Goal: Task Accomplishment & Management: Use online tool/utility

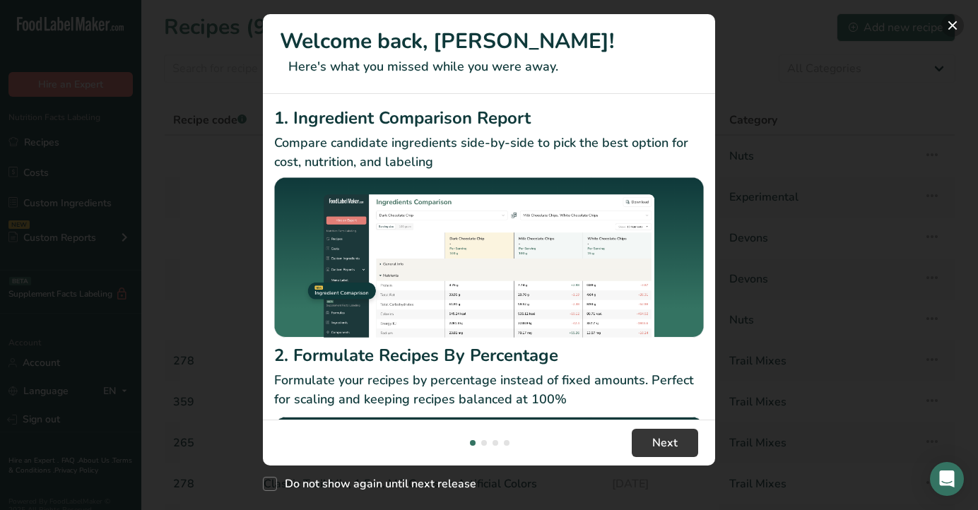
click at [954, 23] on button "New Features" at bounding box center [952, 25] width 23 height 23
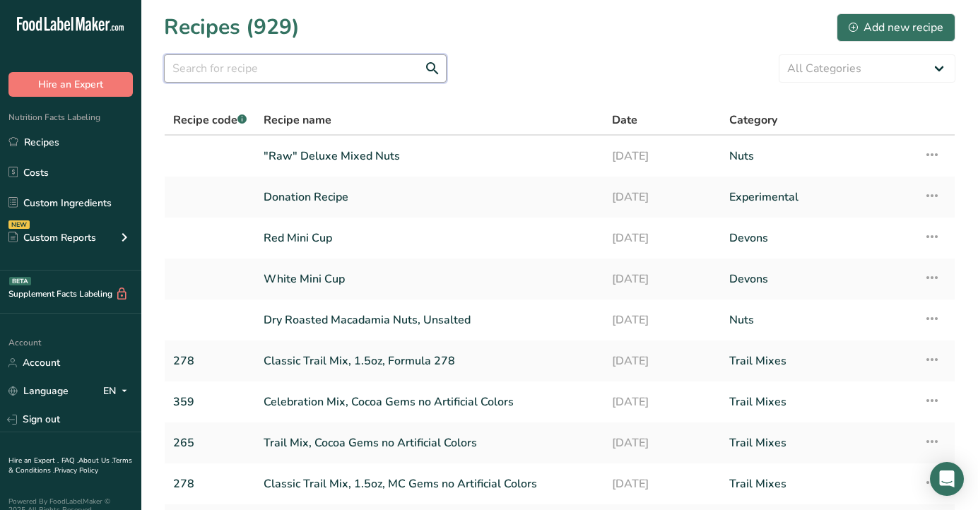
click at [286, 73] on input "text" at bounding box center [305, 68] width 283 height 28
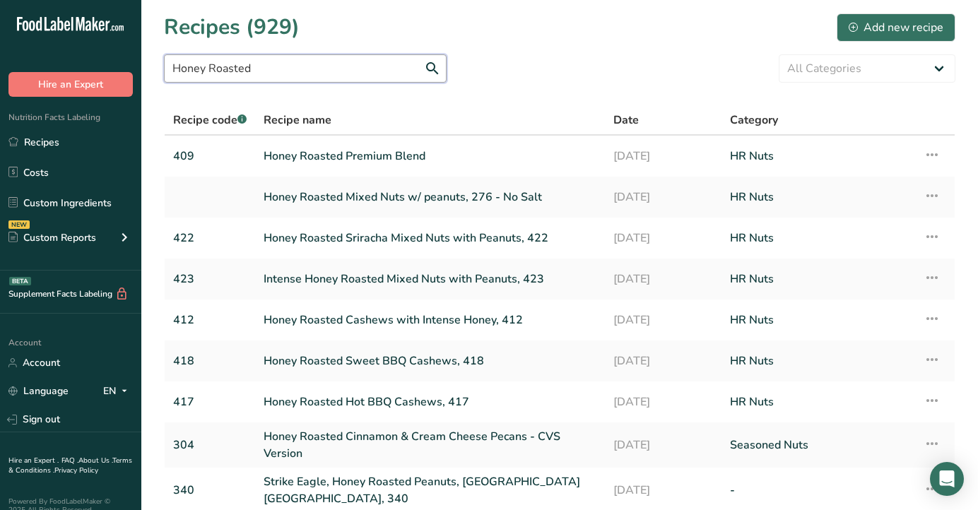
drag, startPoint x: 247, startPoint y: 69, endPoint x: 155, endPoint y: 61, distance: 92.2
click at [155, 61] on section "Recipes (929) Add new recipe Honey Roasted All Categories Archived Baked Goods …" at bounding box center [559, 311] width 836 height 622
type input "202"
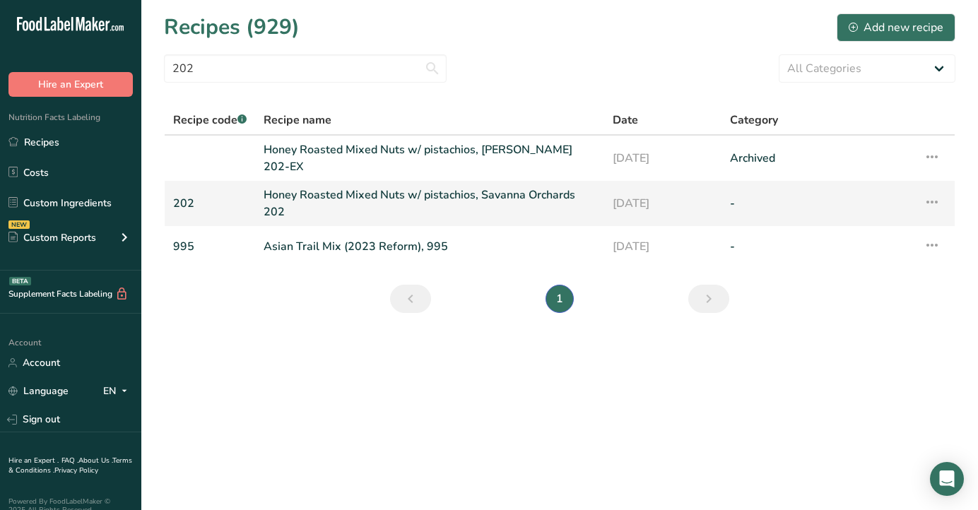
click at [486, 194] on link "Honey Roasted Mixed Nuts w/ pistachios, Savanna Orchards 202" at bounding box center [429, 203] width 332 height 34
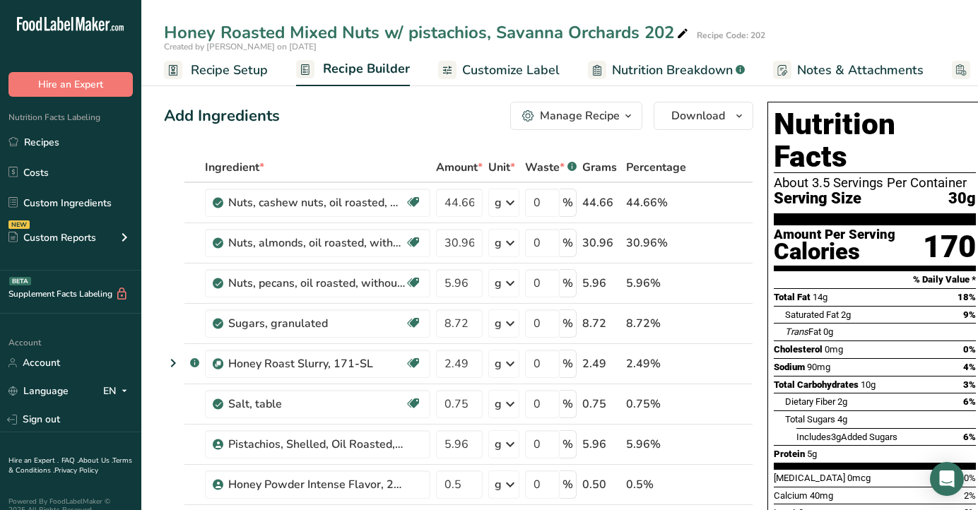
click at [502, 67] on span "Customize Label" at bounding box center [510, 70] width 97 height 19
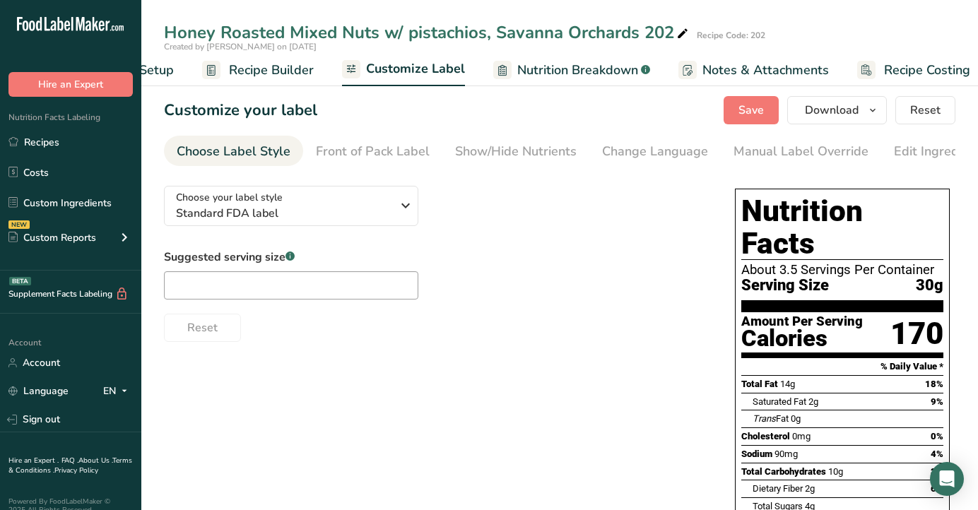
scroll to position [0, 109]
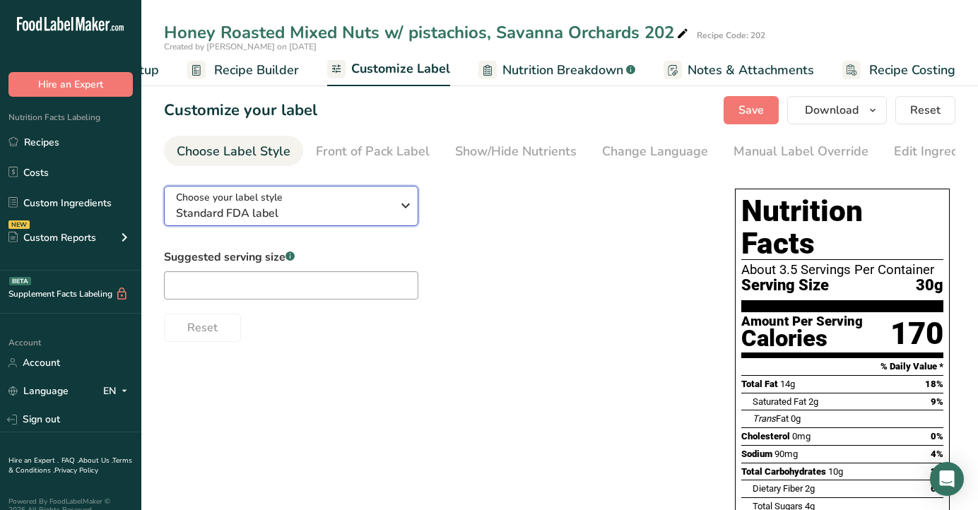
click at [316, 211] on span "Standard FDA label" at bounding box center [283, 213] width 215 height 17
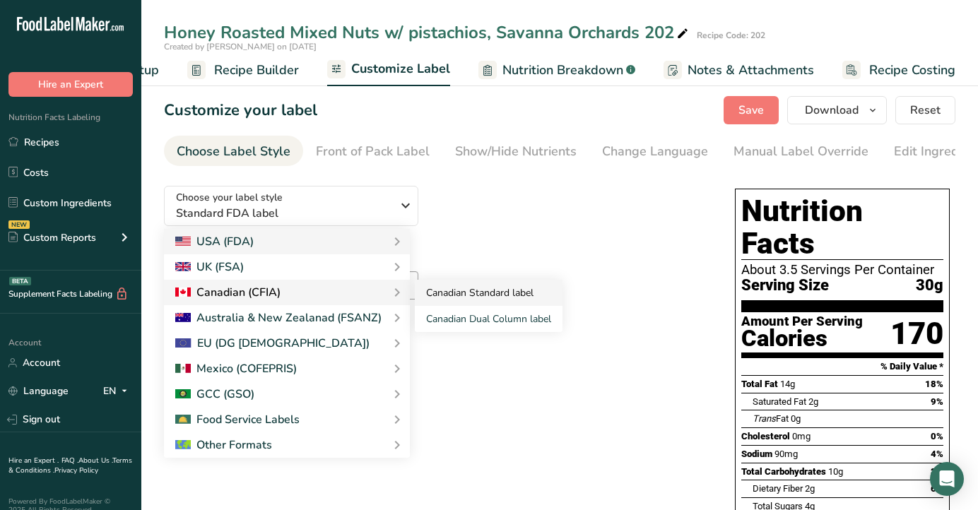
click at [454, 299] on link "Canadian Standard label" at bounding box center [489, 293] width 148 height 26
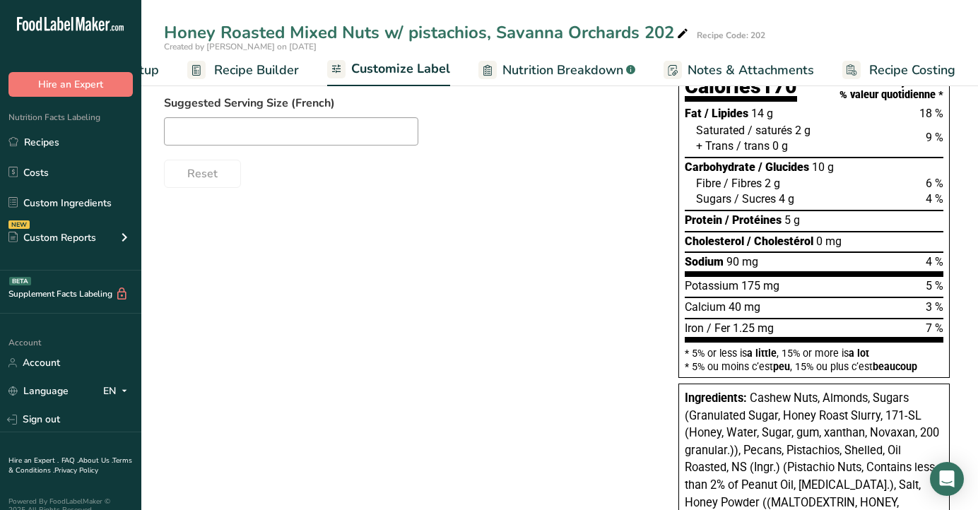
scroll to position [0, 0]
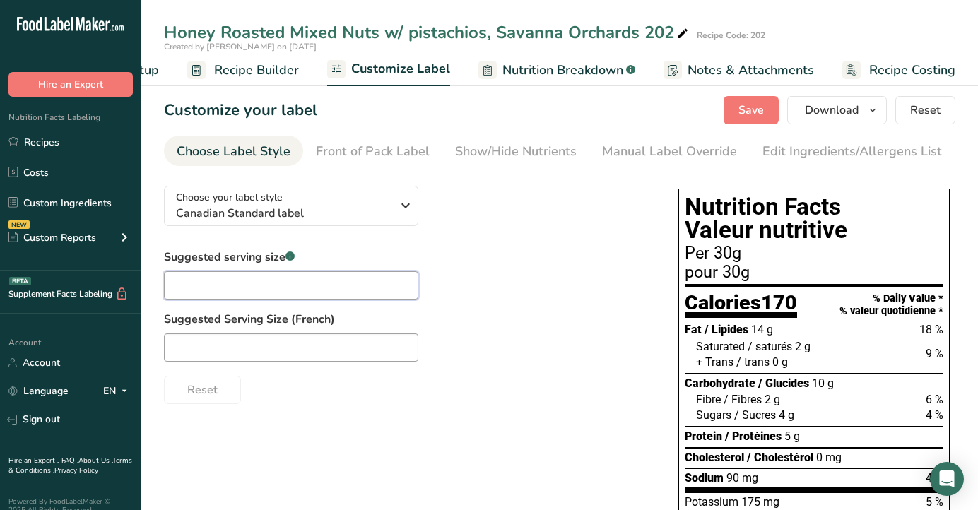
click at [241, 297] on input "text" at bounding box center [291, 285] width 254 height 28
type input "1/3 cup"
click at [289, 348] on input "text" at bounding box center [291, 347] width 254 height 28
type input "1/3 cup"
click at [757, 105] on span "Save" at bounding box center [750, 110] width 25 height 17
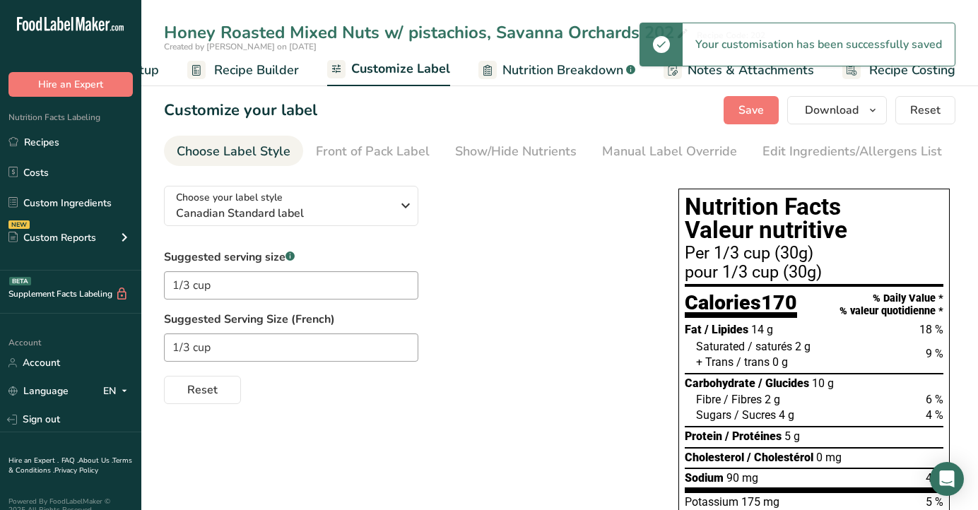
click at [151, 72] on span "Recipe Setup" at bounding box center [120, 70] width 77 height 19
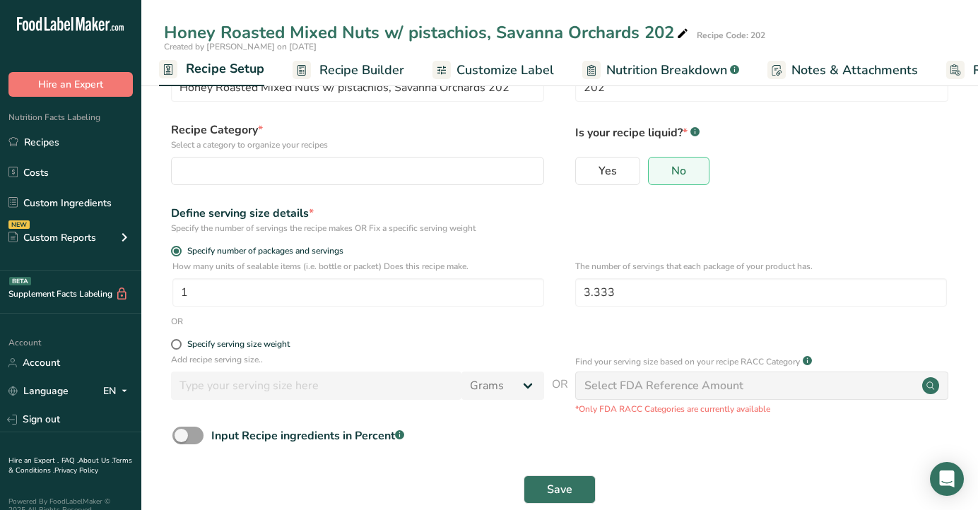
scroll to position [76, 0]
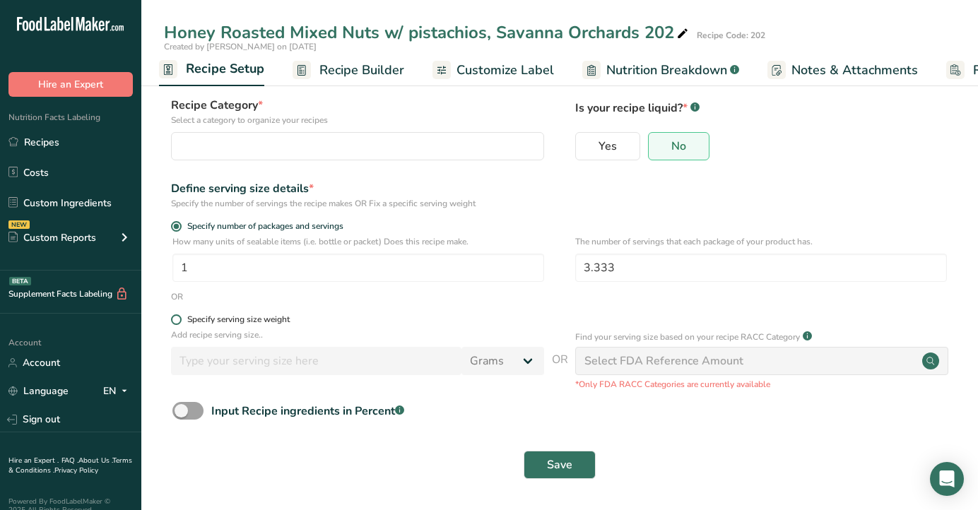
click at [174, 320] on span at bounding box center [176, 319] width 11 height 11
click at [174, 320] on input "Specify serving size weight" at bounding box center [175, 319] width 9 height 9
radio input "true"
radio input "false"
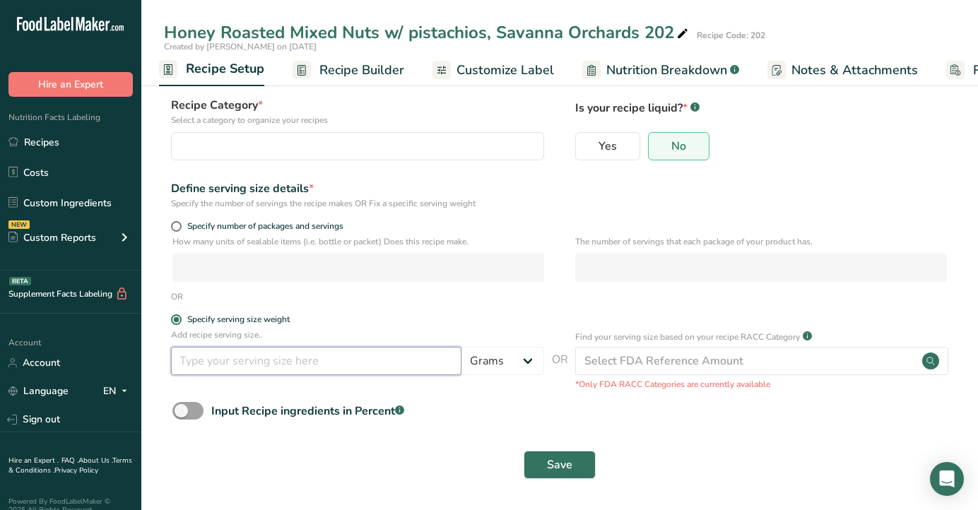
click at [283, 372] on input "number" at bounding box center [316, 361] width 290 height 28
click at [494, 71] on span "Customize Label" at bounding box center [504, 70] width 97 height 19
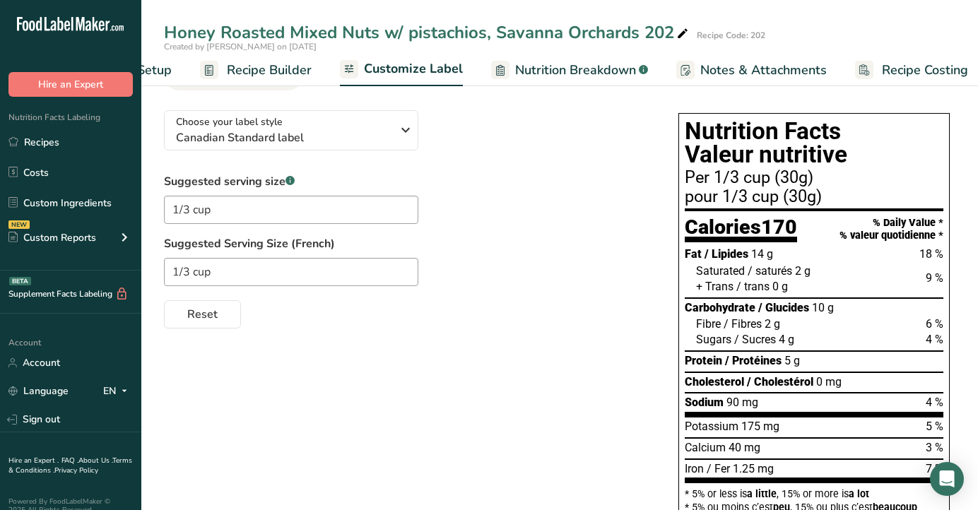
scroll to position [0, 109]
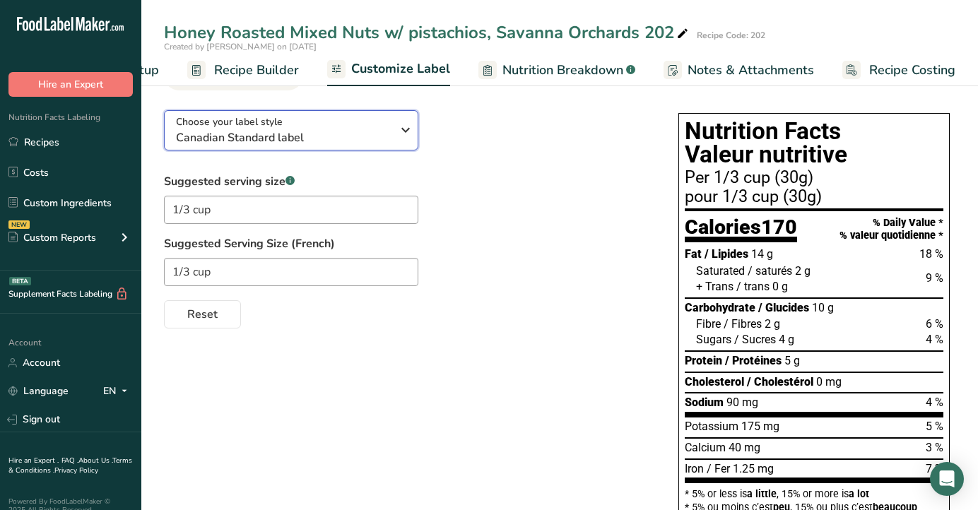
click at [325, 140] on span "Canadian Standard label" at bounding box center [283, 137] width 215 height 17
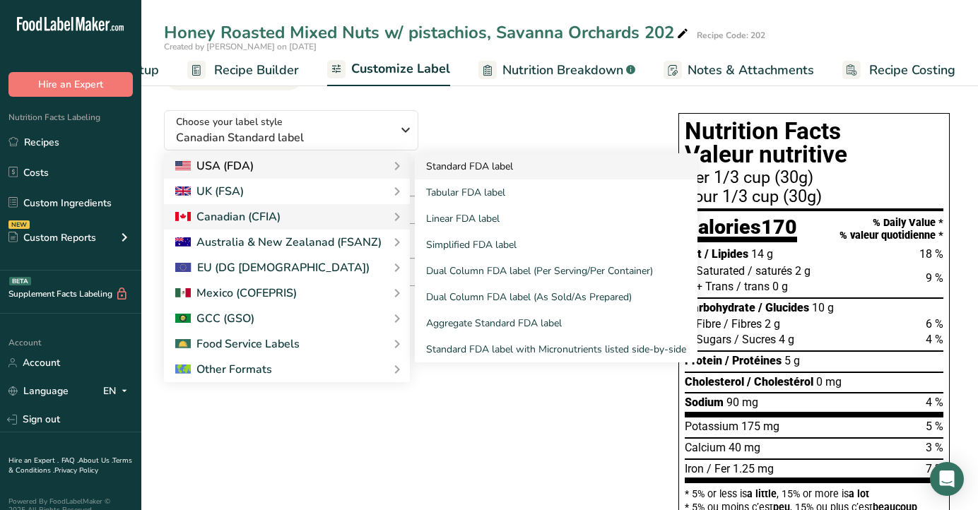
click at [476, 176] on link "Standard FDA label" at bounding box center [556, 166] width 283 height 26
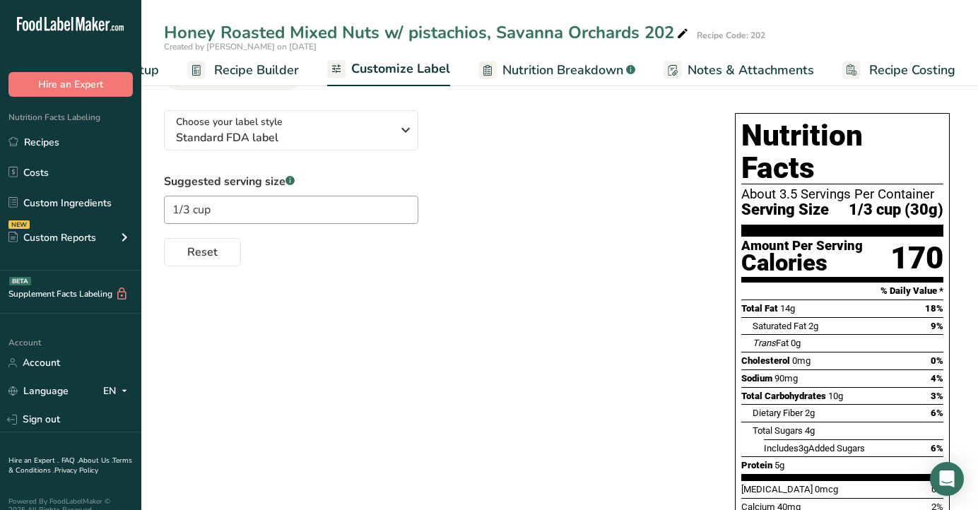
click at [479, 218] on div "Suggested serving size .a-a{fill:#347362;}.b-a{fill:#fff;} 1/3 cup Reset" at bounding box center [435, 219] width 542 height 93
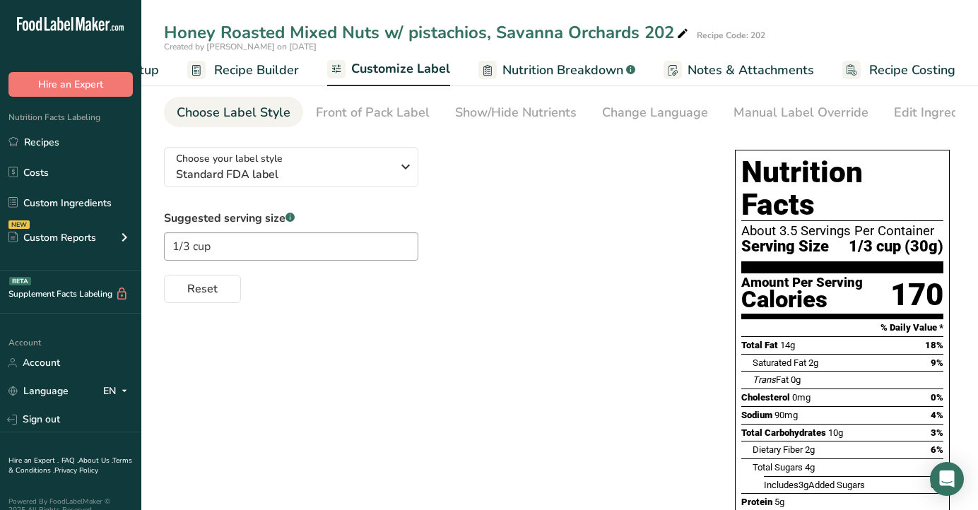
scroll to position [0, 0]
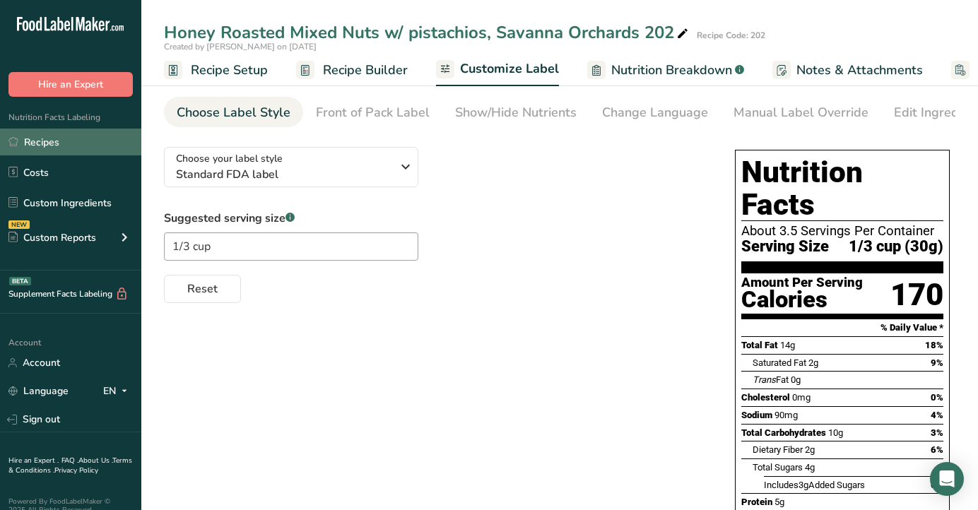
click at [57, 146] on link "Recipes" at bounding box center [70, 142] width 141 height 27
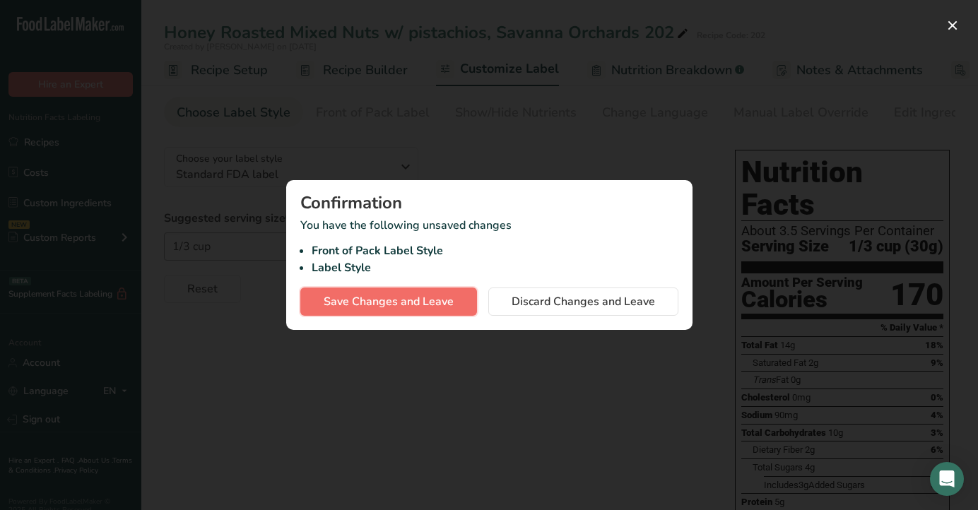
click at [427, 304] on span "Save Changes and Leave" at bounding box center [389, 301] width 130 height 17
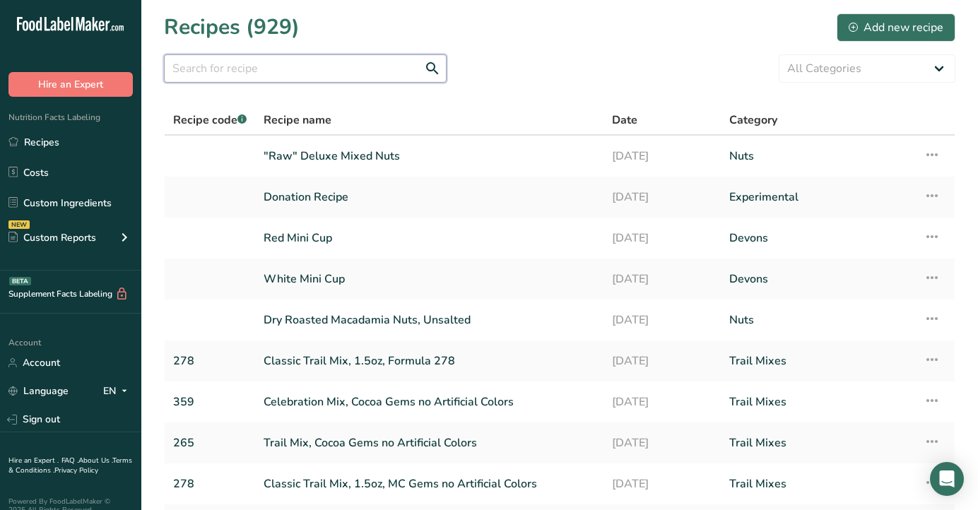
click at [316, 68] on input "text" at bounding box center [305, 68] width 283 height 28
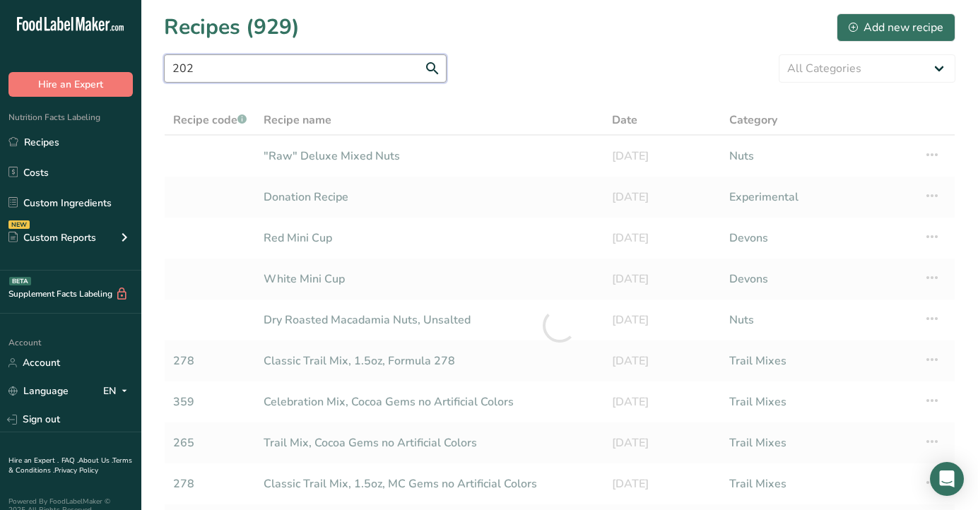
type input "202"
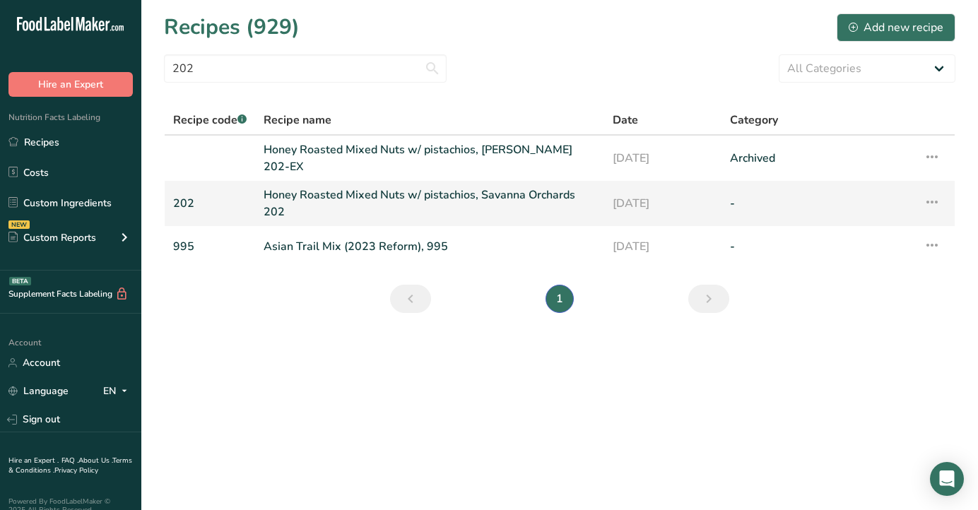
click at [927, 203] on icon at bounding box center [931, 201] width 17 height 25
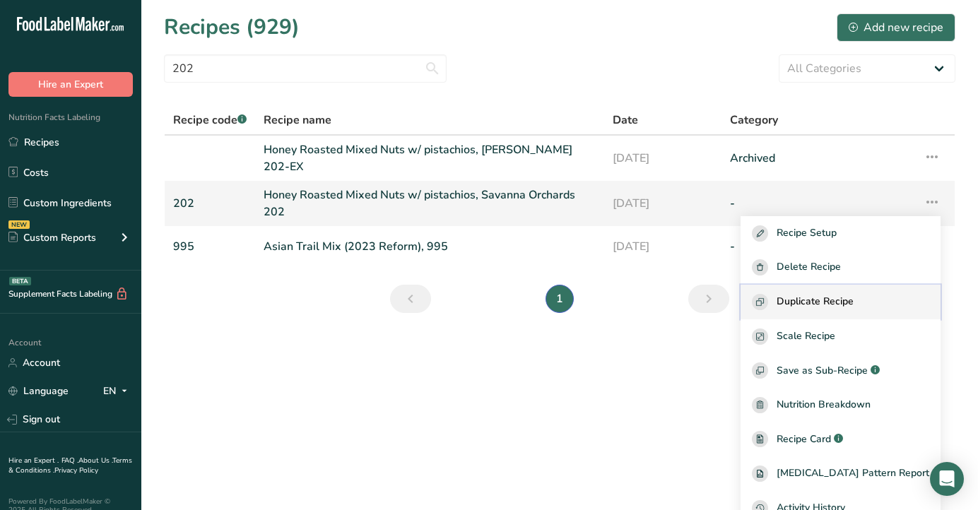
click at [892, 296] on div "Duplicate Recipe" at bounding box center [840, 302] width 177 height 16
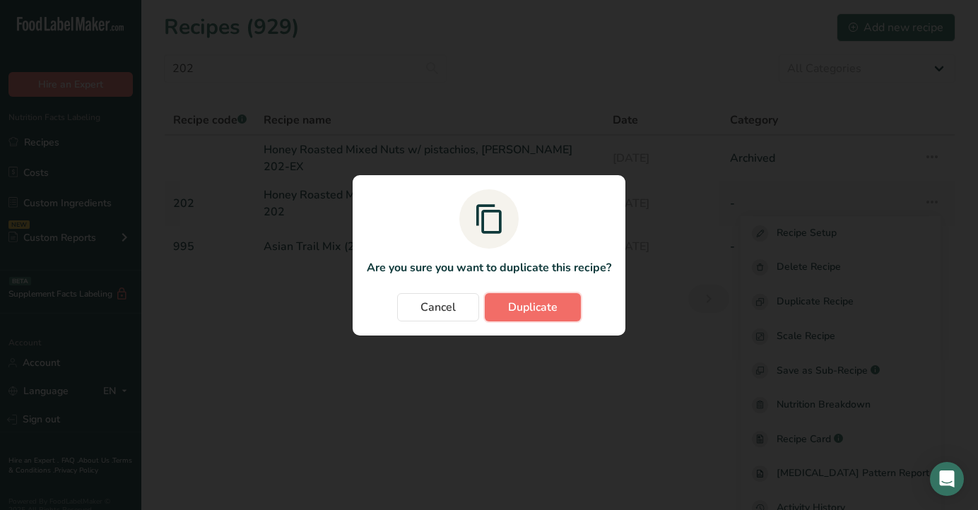
click at [542, 302] on span "Duplicate" at bounding box center [532, 307] width 49 height 17
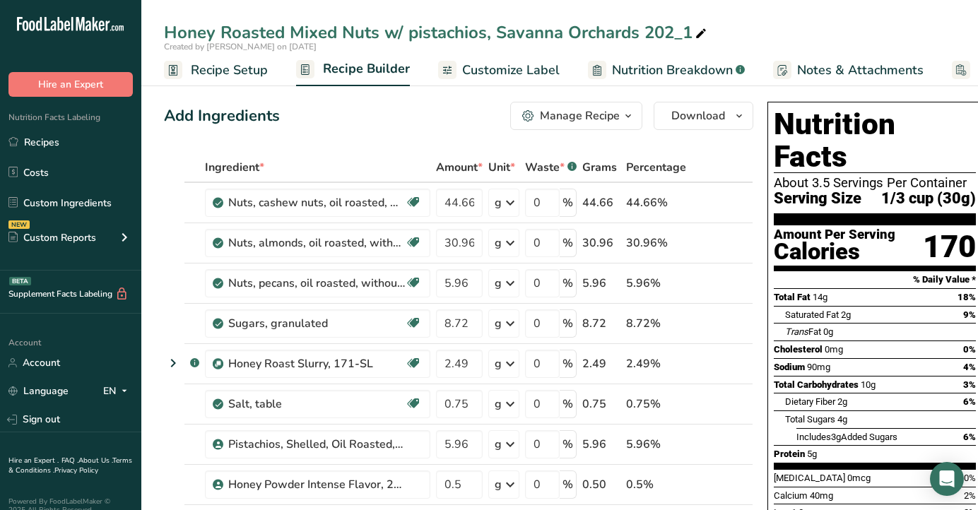
click at [695, 33] on icon at bounding box center [700, 34] width 13 height 20
type input "Honey Roasted Mixed Nuts w/ pistachios, Savanna Orchards 202 - Candian Version"
click at [237, 71] on span "Recipe Setup" at bounding box center [229, 70] width 77 height 19
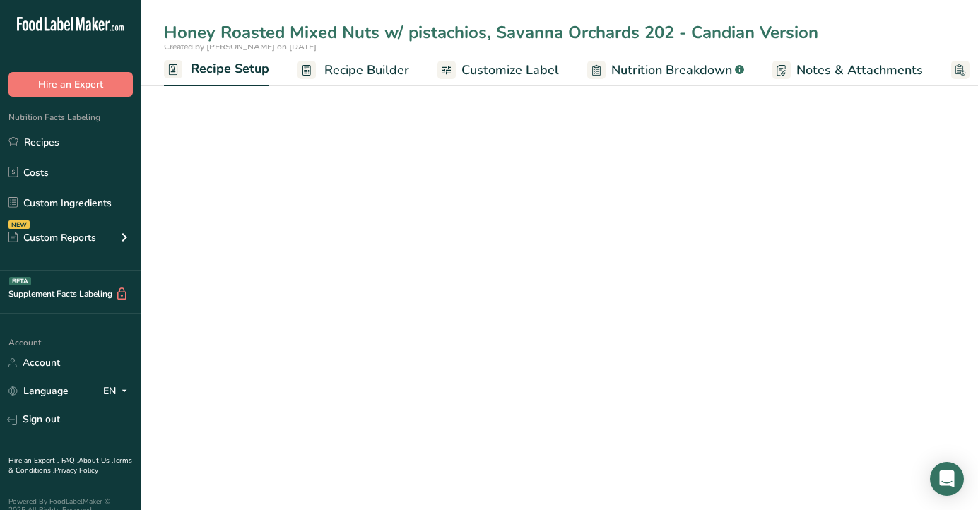
scroll to position [0, 5]
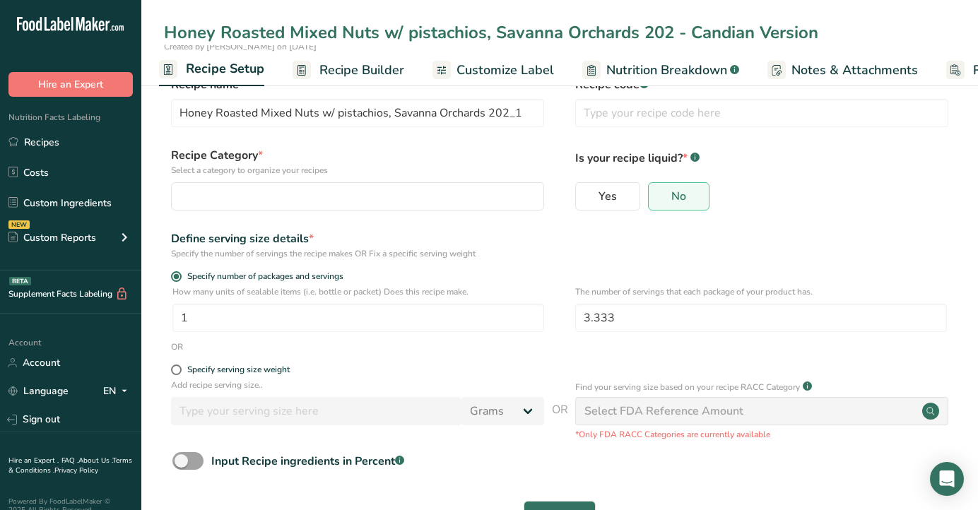
type input "Honey Roasted Mixed Nuts w/ pistachios, Savanna Orchards 202 - Candian Version"
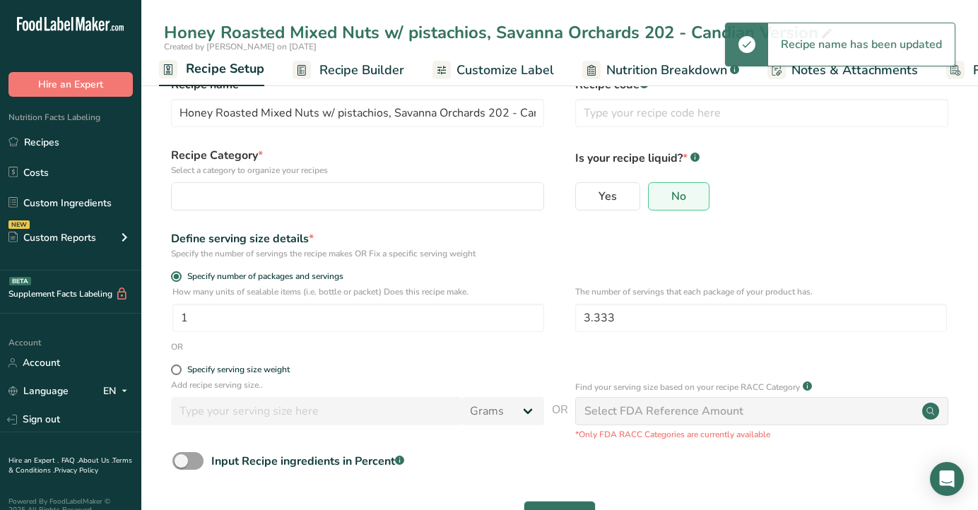
scroll to position [76, 0]
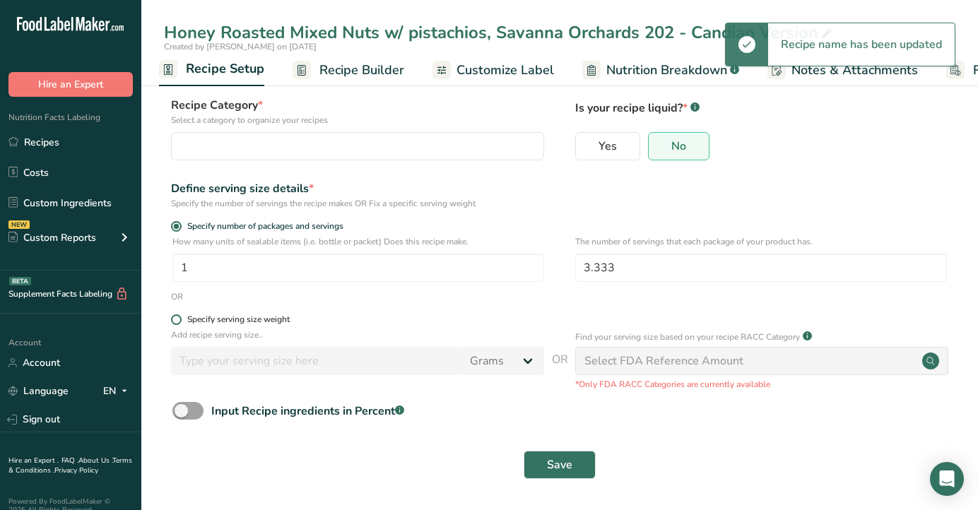
click at [174, 321] on span at bounding box center [176, 319] width 11 height 11
click at [174, 321] on input "Specify serving size weight" at bounding box center [175, 319] width 9 height 9
radio input "true"
radio input "false"
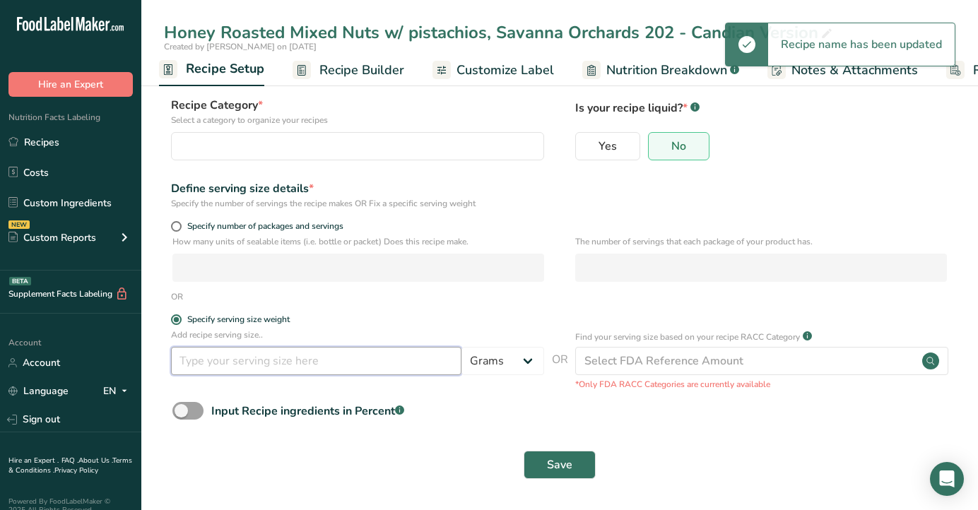
click at [240, 365] on input "number" at bounding box center [316, 361] width 290 height 28
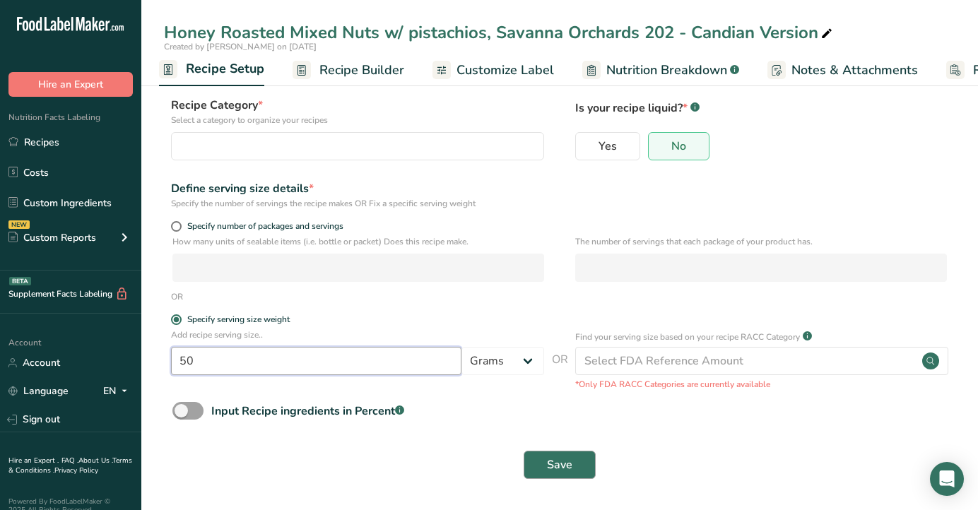
type input "50"
click at [564, 469] on span "Save" at bounding box center [559, 464] width 25 height 17
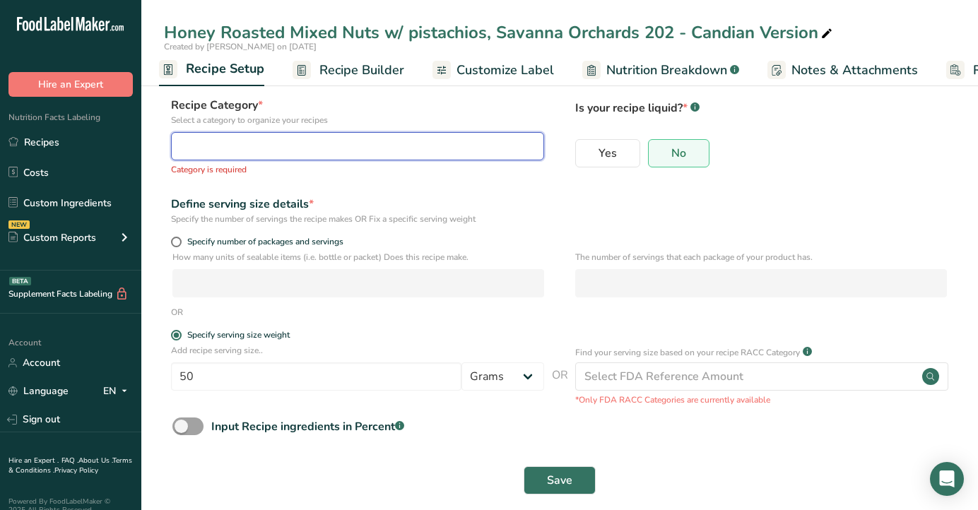
click at [367, 148] on div "button" at bounding box center [353, 146] width 346 height 17
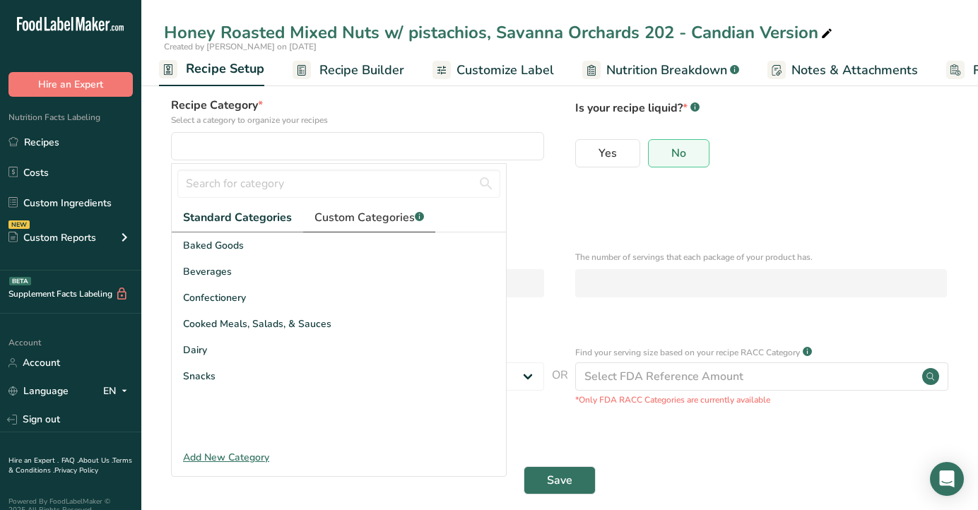
click at [366, 210] on span "Custom Categories .a-a{fill:#347362;}.b-a{fill:#fff;}" at bounding box center [368, 217] width 109 height 17
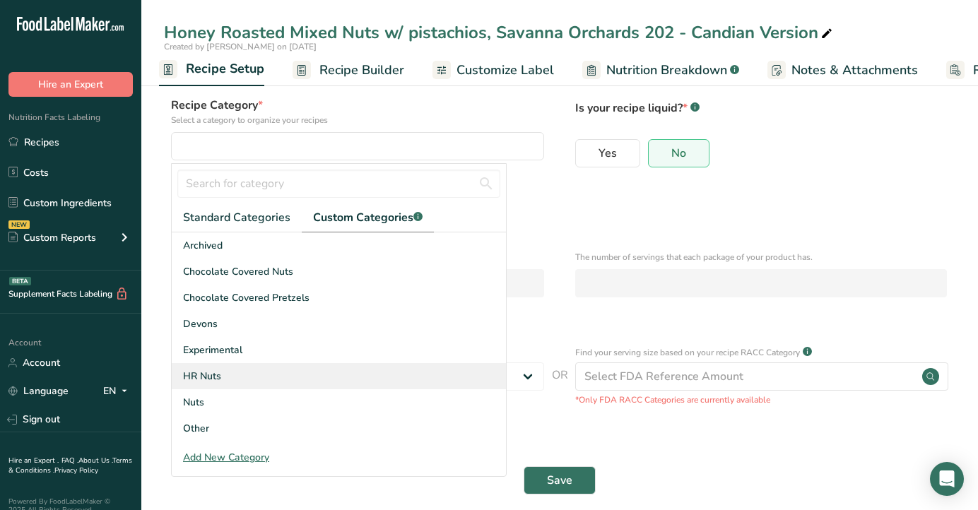
click at [297, 376] on div "HR Nuts" at bounding box center [339, 376] width 334 height 26
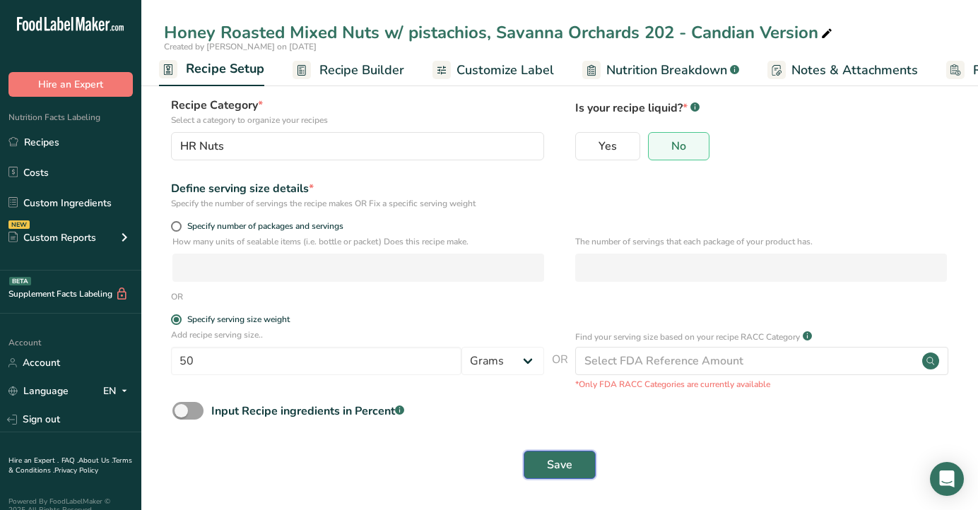
click at [552, 464] on span "Save" at bounding box center [559, 464] width 25 height 17
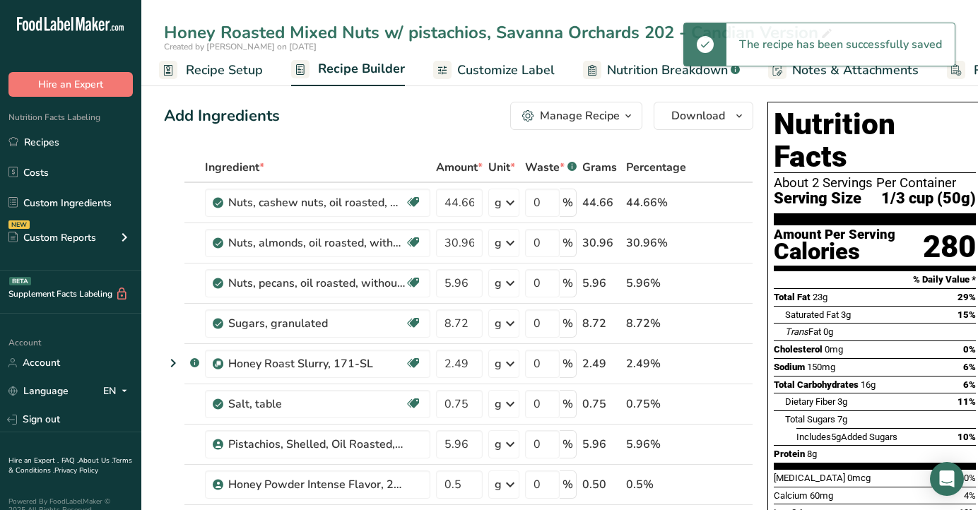
click at [483, 69] on span "Customize Label" at bounding box center [505, 70] width 97 height 19
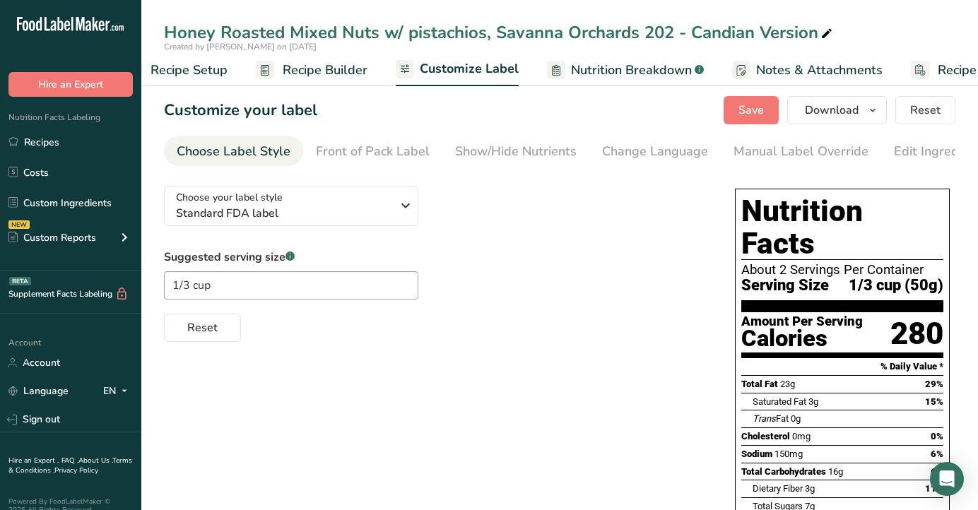
scroll to position [0, 109]
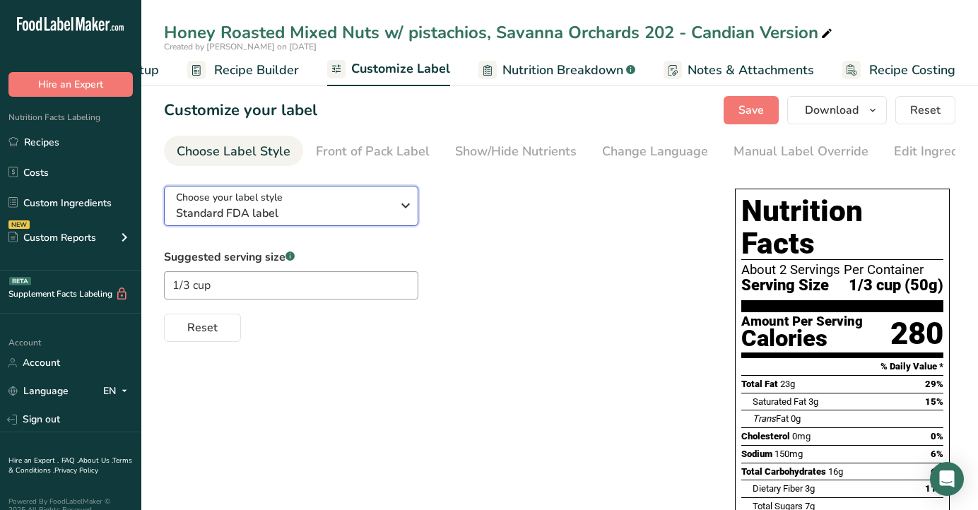
click at [326, 217] on span "Standard FDA label" at bounding box center [283, 213] width 215 height 17
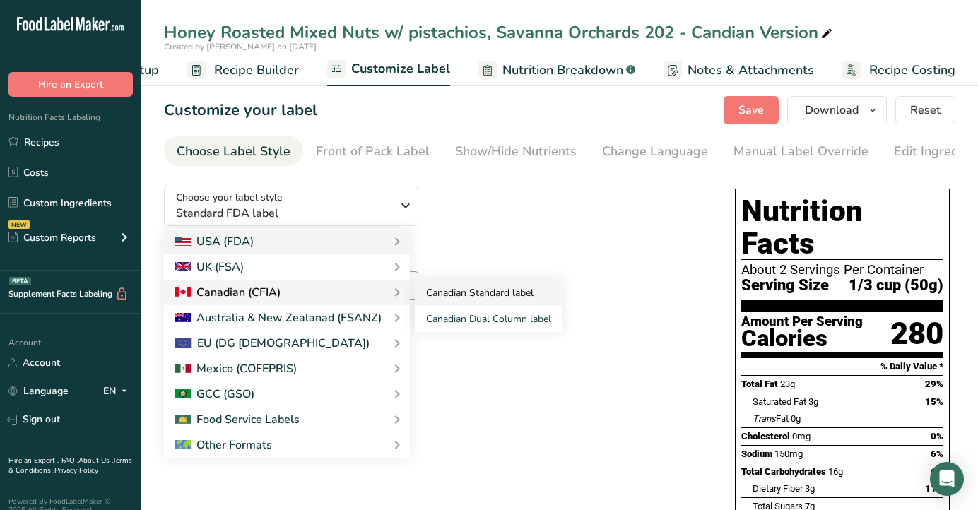
click at [461, 303] on link "Canadian Standard label" at bounding box center [489, 293] width 148 height 26
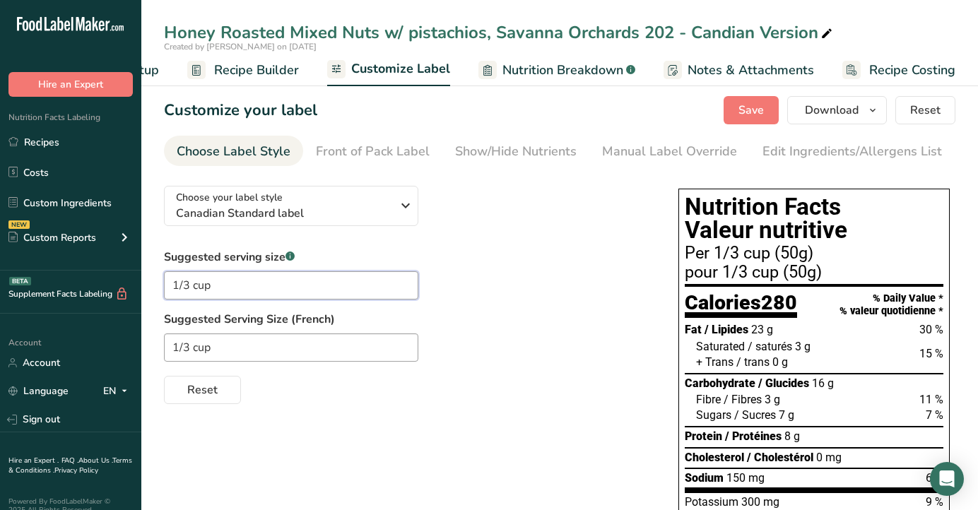
click at [285, 298] on input "1/3 cup" at bounding box center [291, 285] width 254 height 28
click at [226, 348] on input "1/3 cup" at bounding box center [291, 347] width 254 height 28
type input "1/3 tasse"
click at [299, 395] on div "Reset" at bounding box center [407, 387] width 486 height 34
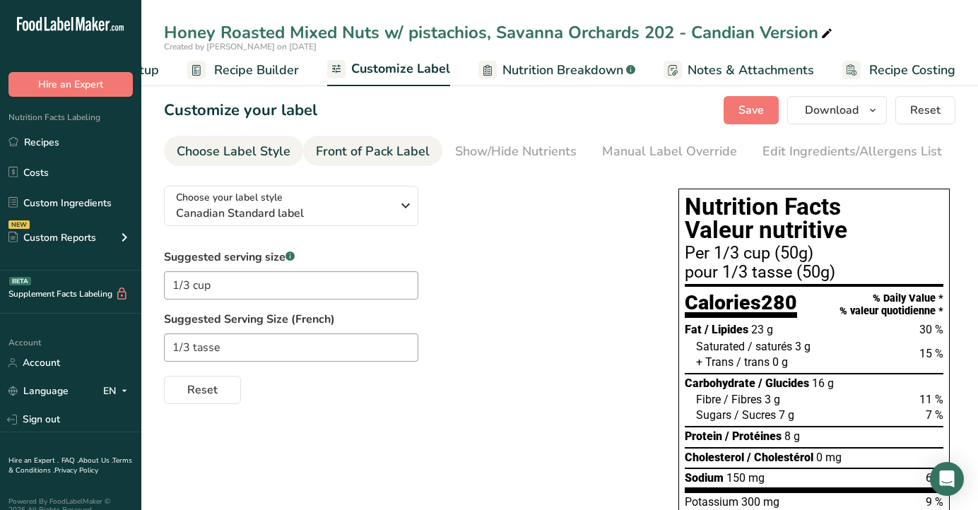
click at [393, 157] on div "Front of Pack Label" at bounding box center [373, 151] width 114 height 19
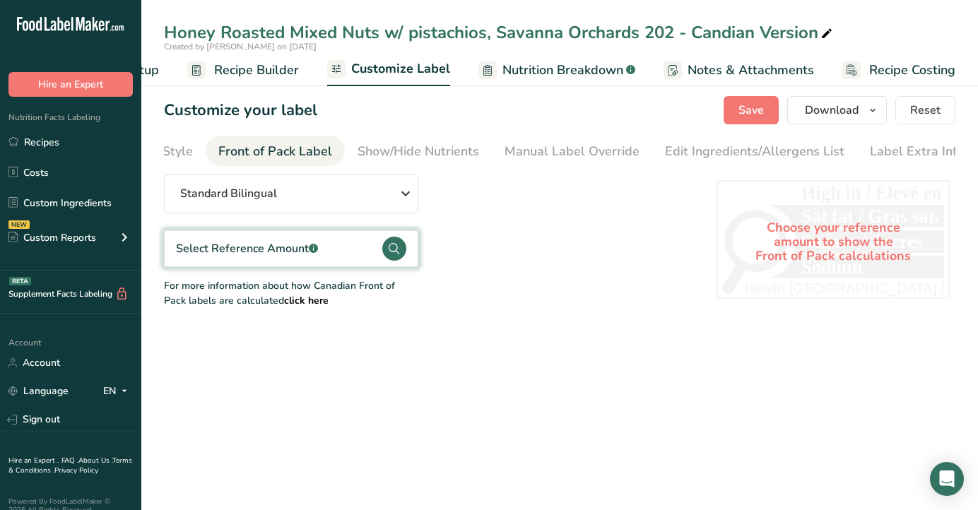
scroll to position [0, 105]
click at [340, 251] on div "Select Reference Amount .a-a{fill:#347362;}.b-a{fill:#fff;}" at bounding box center [291, 248] width 254 height 37
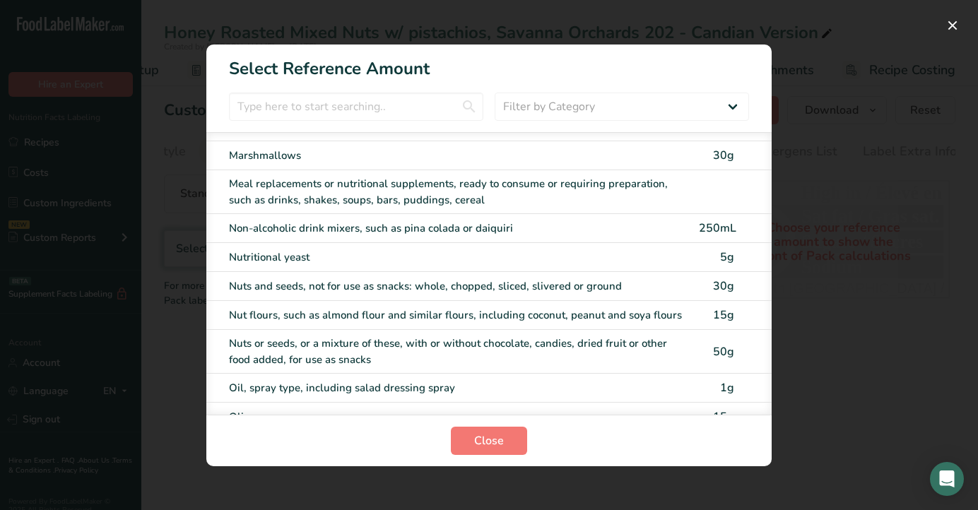
scroll to position [4355, 0]
click at [403, 334] on div "Nuts or seeds, or a mixture of these, with or without chocolate, candies, dried…" at bounding box center [459, 350] width 461 height 32
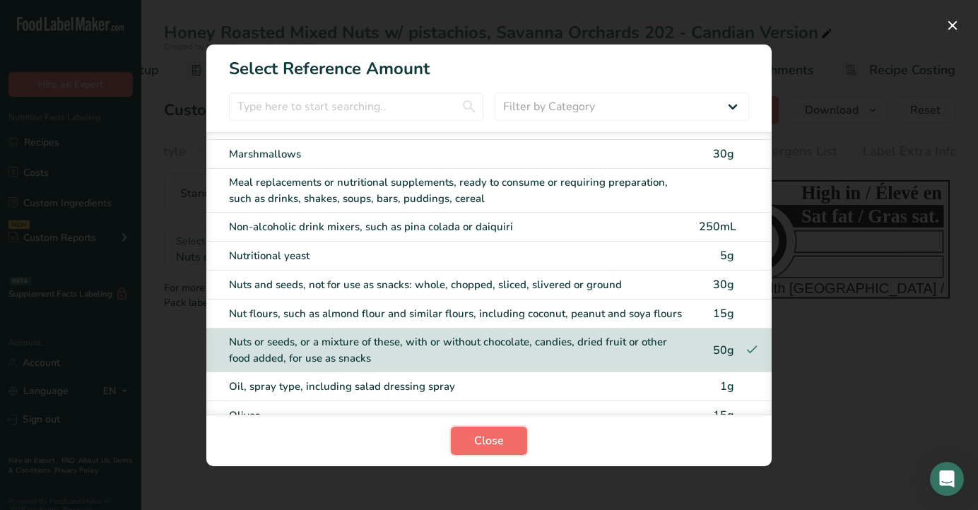
click at [502, 438] on span "Close" at bounding box center [489, 440] width 30 height 17
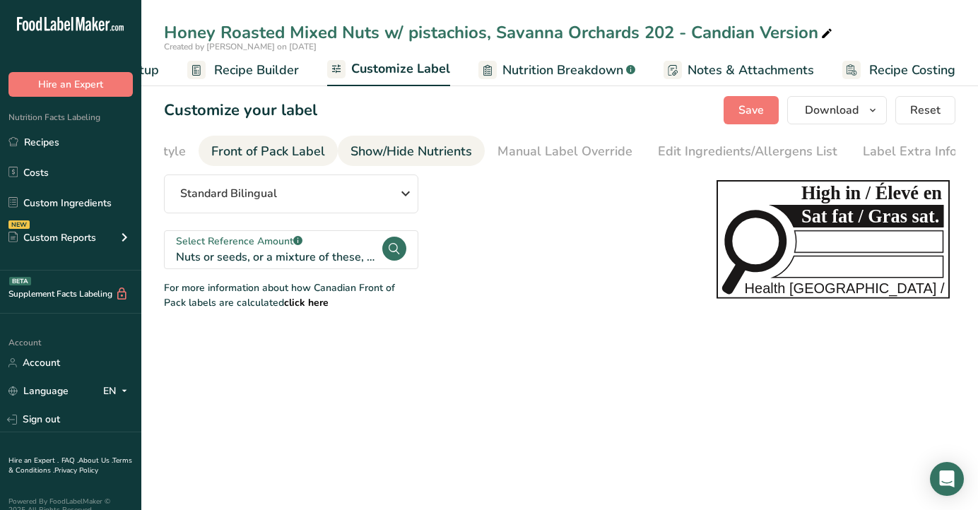
click at [434, 149] on div "Show/Hide Nutrients" at bounding box center [410, 151] width 121 height 19
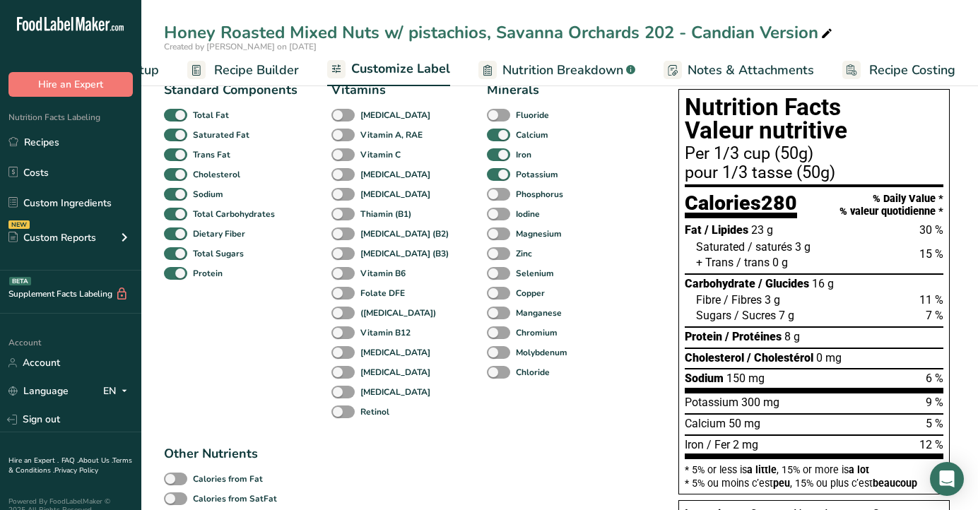
scroll to position [0, 0]
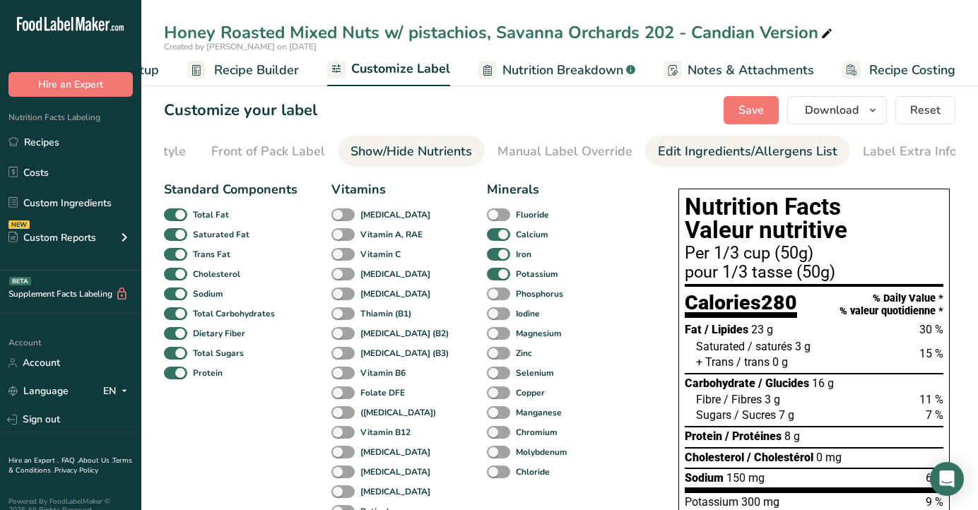
click at [704, 144] on div "Edit Ingredients/Allergens List" at bounding box center [747, 151] width 179 height 19
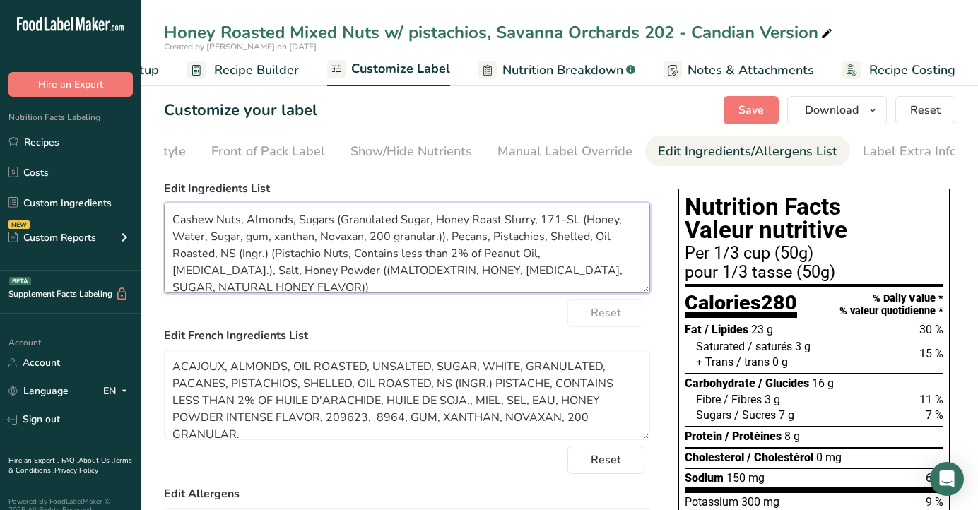
click at [297, 290] on textarea "Cashew Nuts, Almonds, Sugars (Granulated Sugar, Honey Roast Slurry, 171-SL (Hon…" at bounding box center [407, 248] width 486 height 90
drag, startPoint x: 234, startPoint y: 290, endPoint x: 155, endPoint y: 209, distance: 112.9
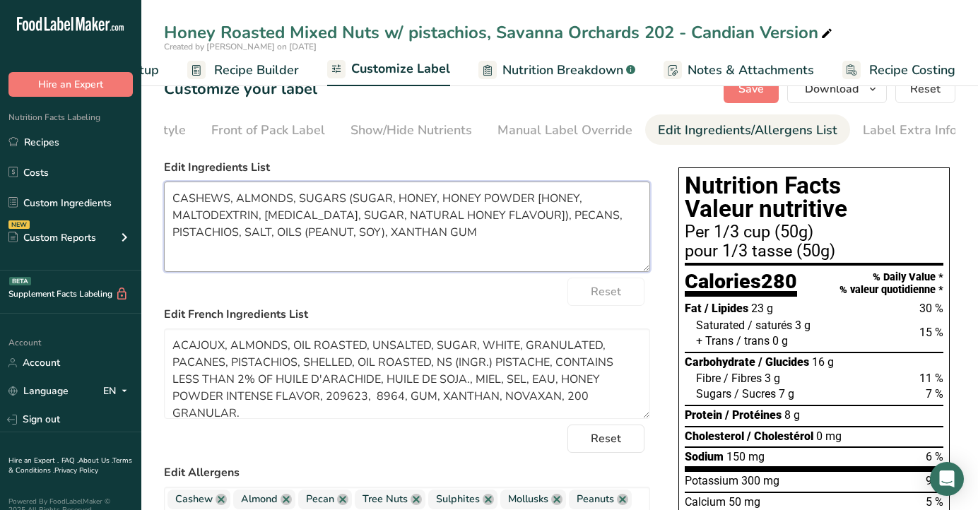
scroll to position [24, 0]
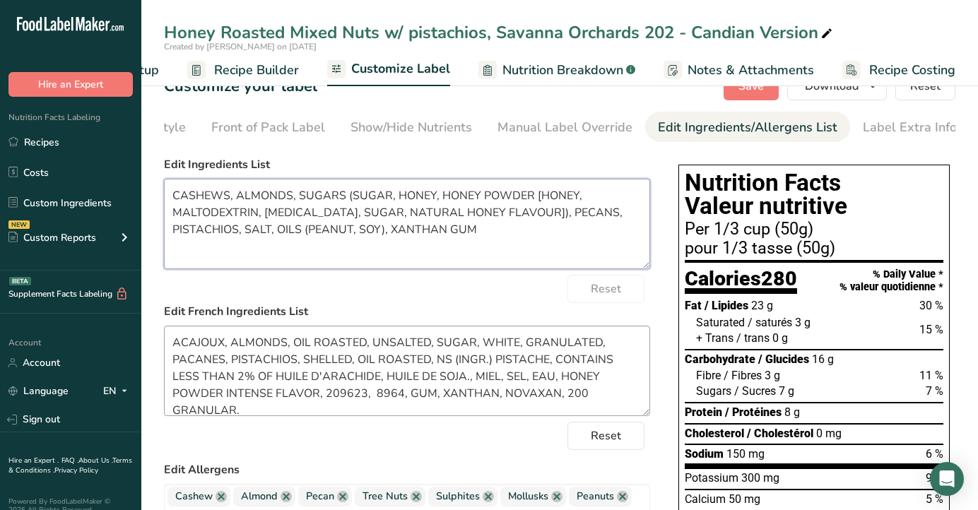
type textarea "CASHEWS, ALMONDS, SUGARS (SUGAR, HONEY, HONEY POWDER [HONEY, MALTODEXTRIN, [MED…"
click at [612, 401] on textarea "ACAJOUX, ALMONDS, OIL ROASTED, UNSALTED, SUGAR, WHITE, GRANULATED, PACANES, PIS…" at bounding box center [407, 371] width 486 height 90
drag, startPoint x: 606, startPoint y: 398, endPoint x: 165, endPoint y: 344, distance: 444.7
click at [165, 344] on textarea "ACAJOUX, ALMONDS, OIL ROASTED, UNSALTED, SUGAR, WHITE, GRANULATED, PACANES, PIS…" at bounding box center [407, 371] width 486 height 90
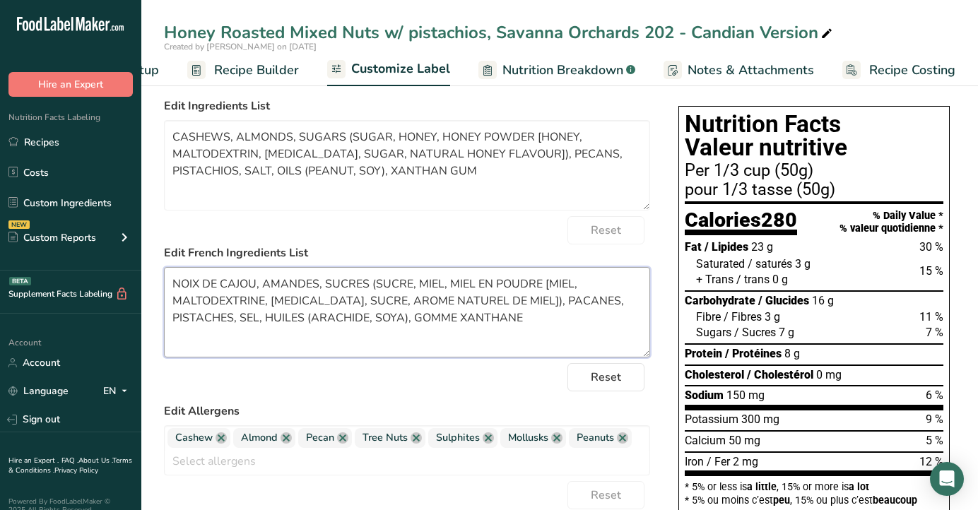
scroll to position [85, 0]
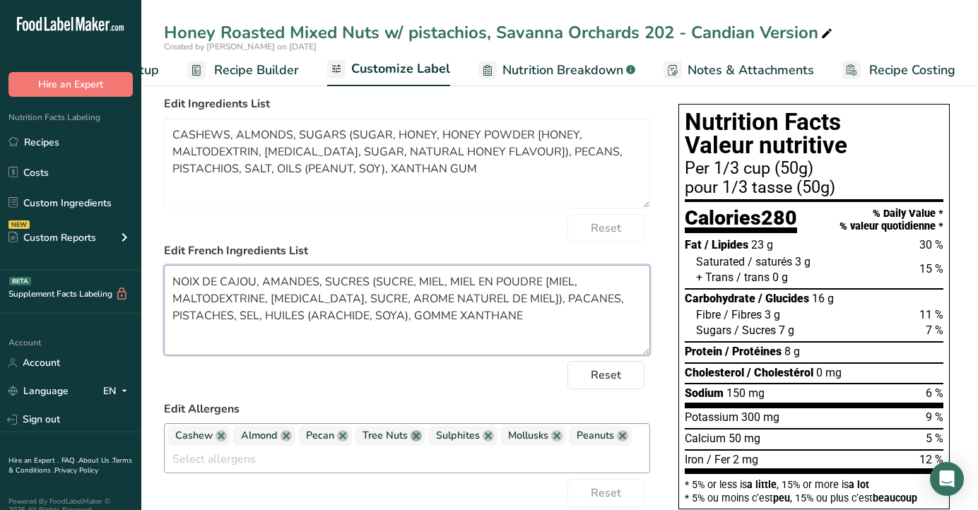
type textarea "NOIX DE CAJOU, AMANDES, SUCRES (SUCRE, MIEL, MIEL EN POUDRE [MIEL, MALTODEXTRIN…"
click at [418, 439] on link at bounding box center [415, 435] width 11 height 11
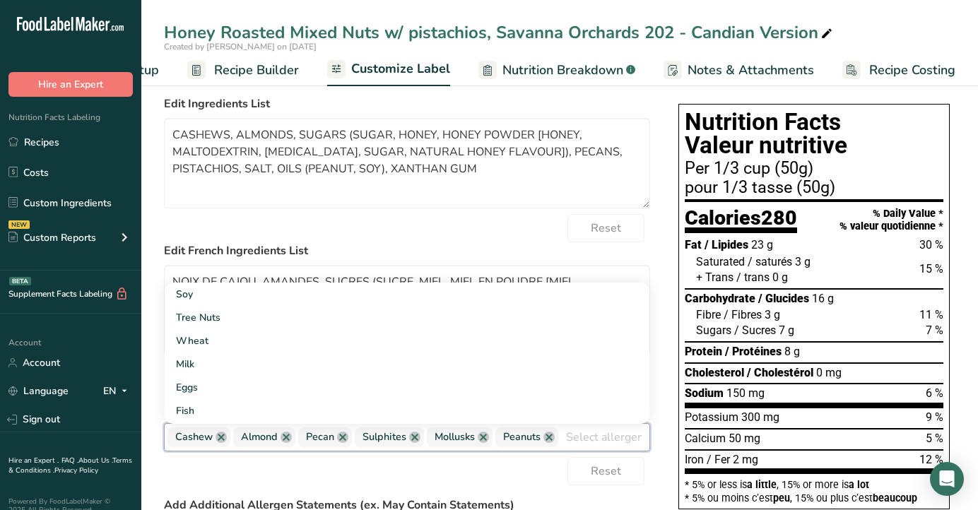
click at [418, 439] on link at bounding box center [414, 437] width 11 height 11
click at [418, 439] on span "Mollusks" at bounding box center [388, 437] width 66 height 20
click at [413, 441] on link at bounding box center [410, 437] width 11 height 11
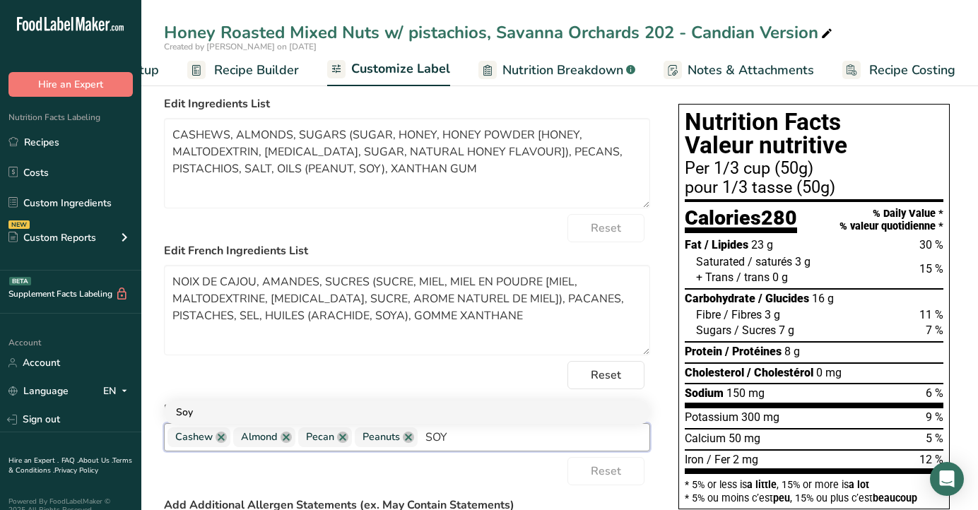
type input "SOY"
click at [374, 414] on link "Soy" at bounding box center [407, 412] width 485 height 23
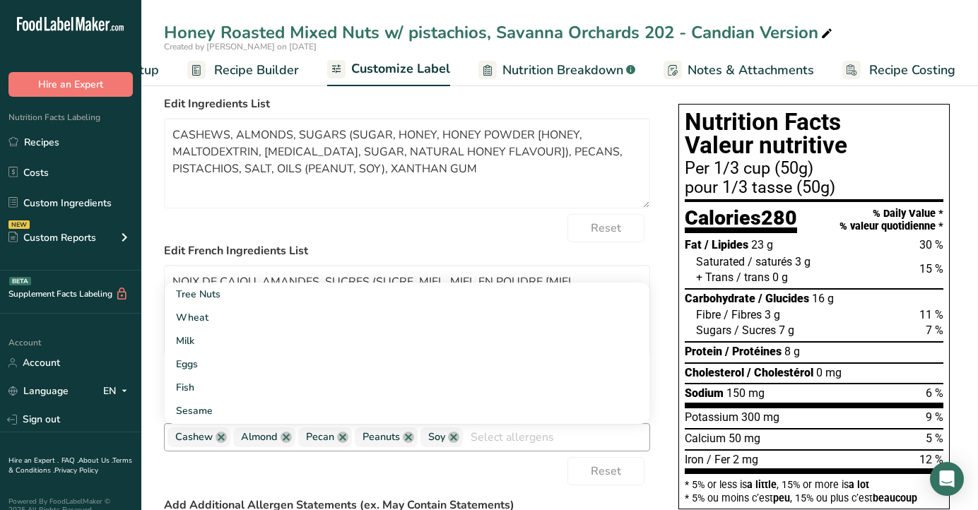
click at [519, 437] on input "text" at bounding box center [556, 437] width 186 height 22
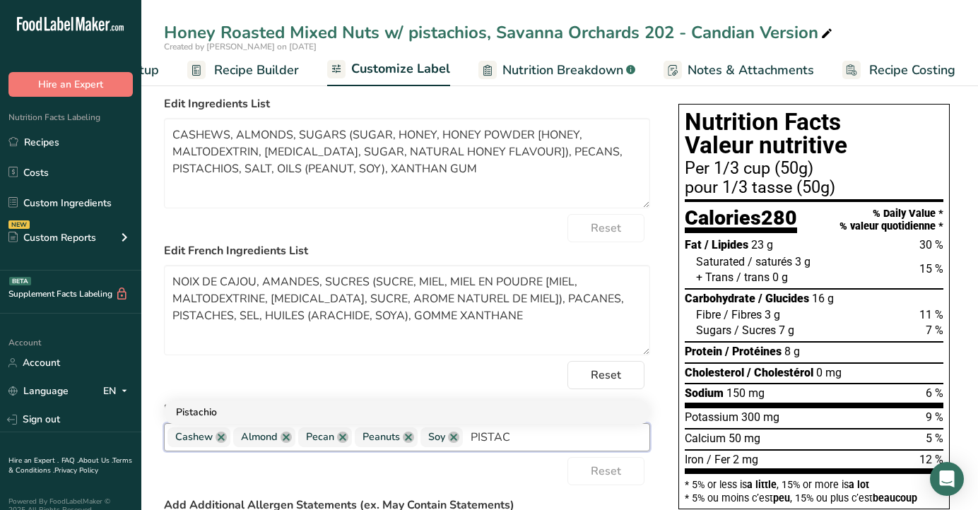
type input "PISTAC"
click at [442, 417] on link "Pistachio" at bounding box center [407, 412] width 485 height 23
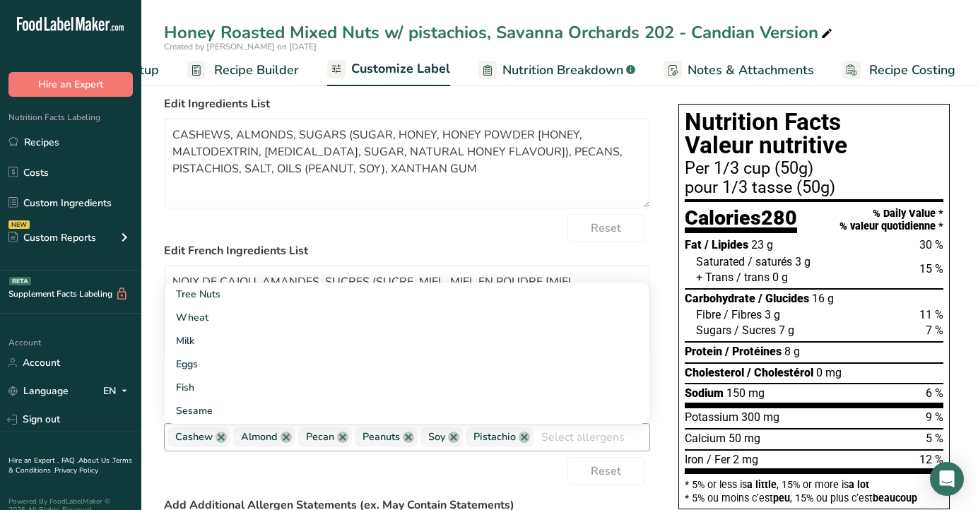
drag, startPoint x: 495, startPoint y: 447, endPoint x: 448, endPoint y: 445, distance: 47.4
click at [447, 445] on div "Cashew [GEOGRAPHIC_DATA] Pecan Peanuts Soy [GEOGRAPHIC_DATA] Tree Nuts Wheat Mi…" at bounding box center [407, 437] width 486 height 28
click at [438, 473] on div "Reset" at bounding box center [407, 471] width 486 height 28
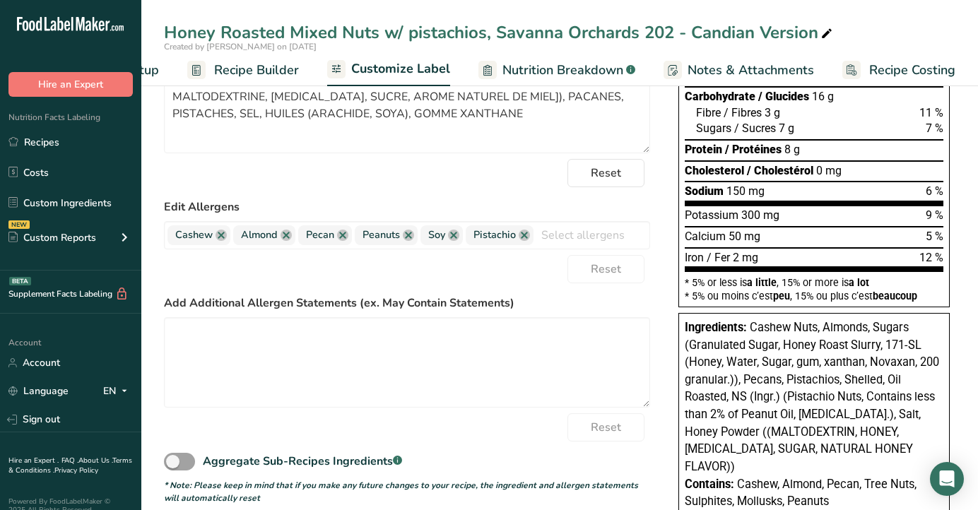
scroll to position [310, 0]
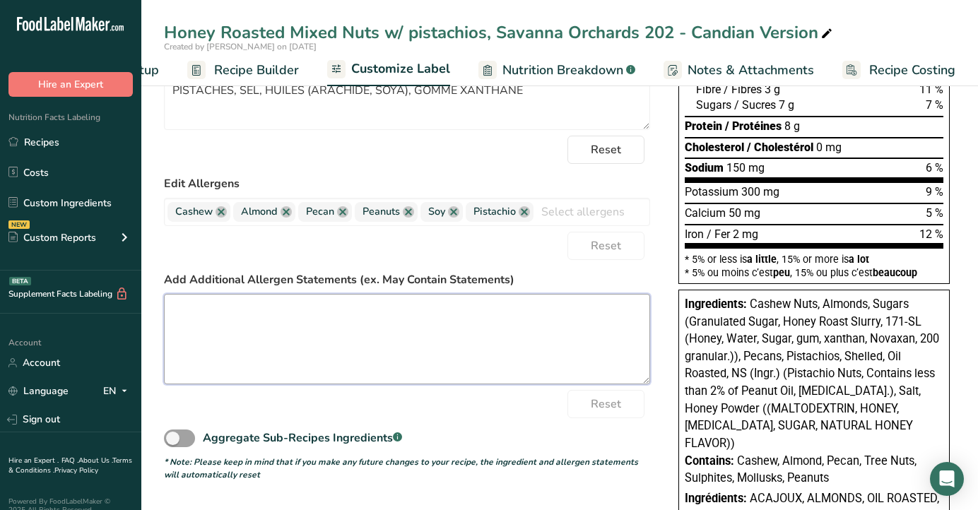
click at [376, 352] on textarea at bounding box center [407, 339] width 486 height 90
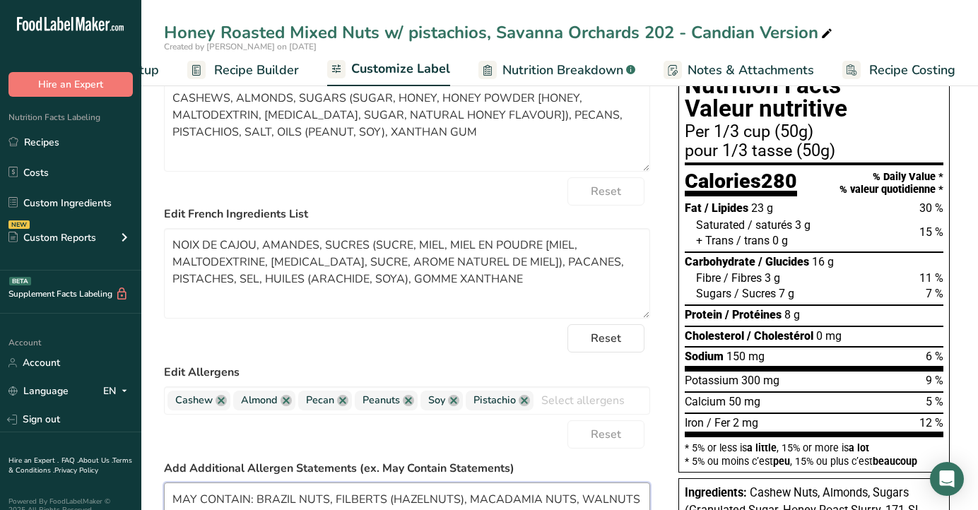
scroll to position [0, 0]
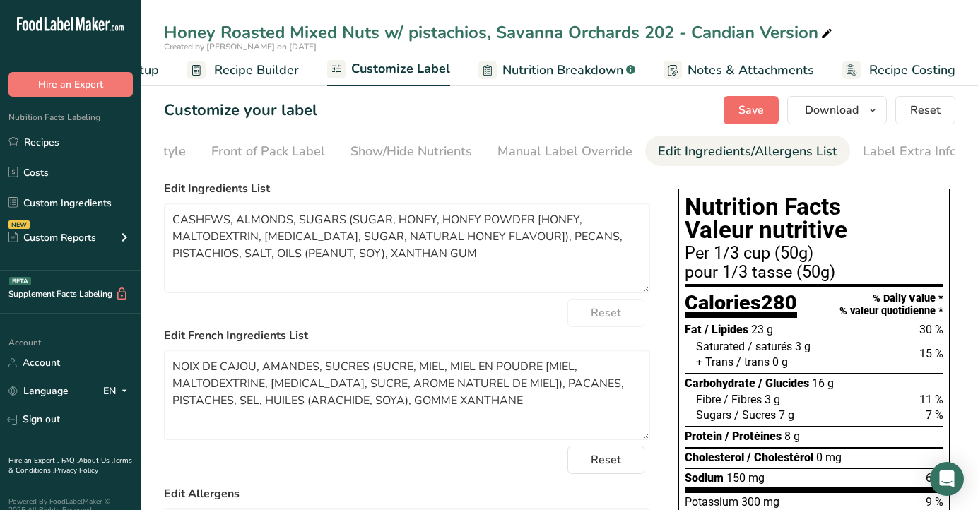
type textarea "MAY CONTAIN: BRAZIL NUTS, FILBERTS (HAZELNUTS), MACADAMIA NUTS, WALNUTS"
click at [749, 106] on span "Save" at bounding box center [750, 110] width 25 height 17
